Goal: Information Seeking & Learning: Learn about a topic

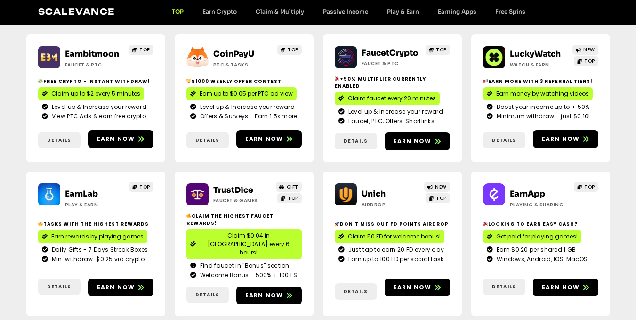
scroll to position [141, 0]
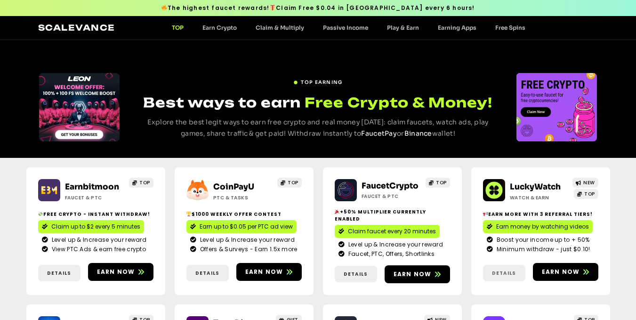
click at [509, 269] on span "Details" at bounding box center [504, 272] width 24 height 7
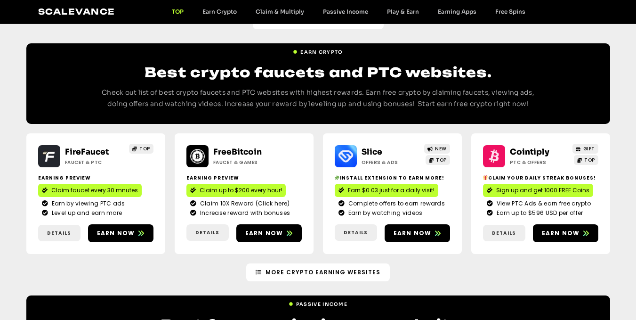
scroll to position [848, 0]
